Goal: Understand site structure: Understand site structure

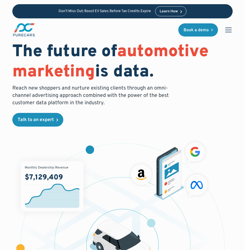
click at [233, 30] on div "menu" at bounding box center [228, 30] width 13 height 13
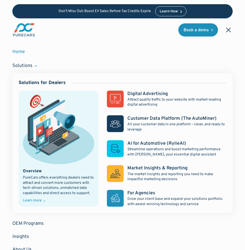
click at [23, 67] on div "Solutions" at bounding box center [22, 66] width 20 height 7
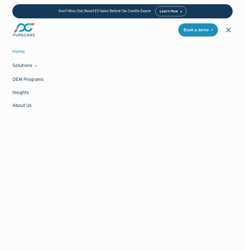
click at [27, 64] on div "Solutions" at bounding box center [22, 66] width 20 height 7
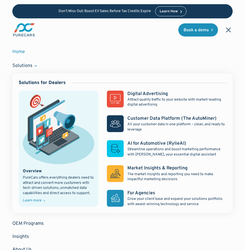
click at [39, 82] on div "Solutions for Dealers" at bounding box center [42, 83] width 47 height 7
click at [40, 68] on div "Solutions" at bounding box center [122, 65] width 221 height 15
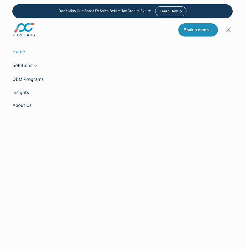
click at [40, 68] on div "Solutions" at bounding box center [122, 65] width 221 height 15
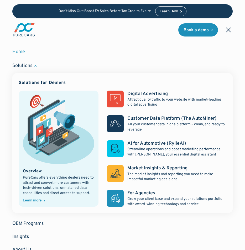
click at [23, 69] on div "Solutions" at bounding box center [22, 66] width 20 height 7
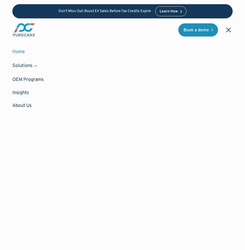
click at [229, 30] on div "menu" at bounding box center [228, 29] width 5 height 5
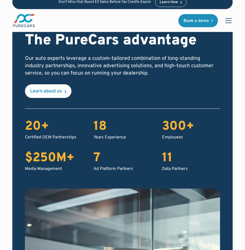
scroll to position [1564, 0]
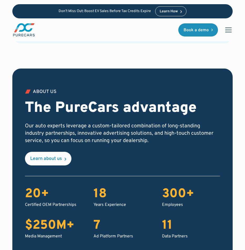
click at [23, 25] on img "main" at bounding box center [23, 30] width 23 height 14
